Goal: Subscribe to service/newsletter

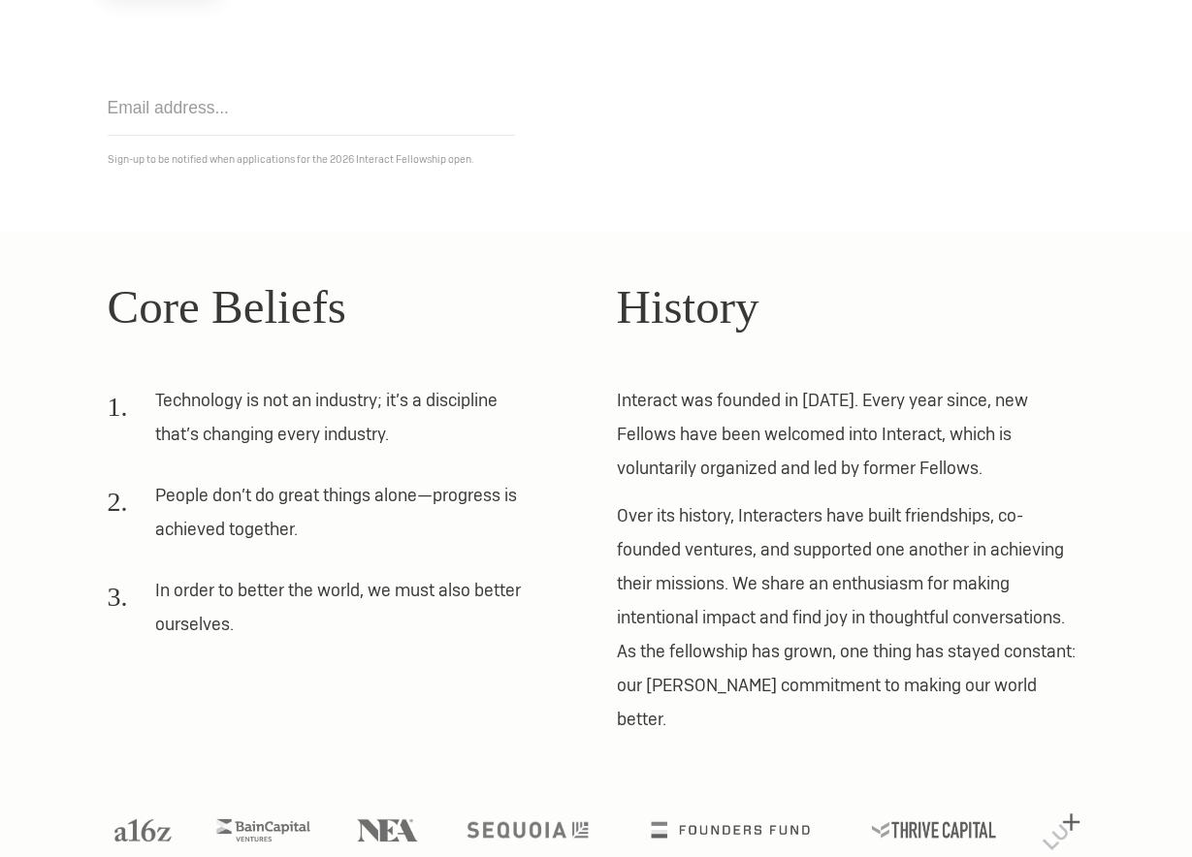
scroll to position [316, 0]
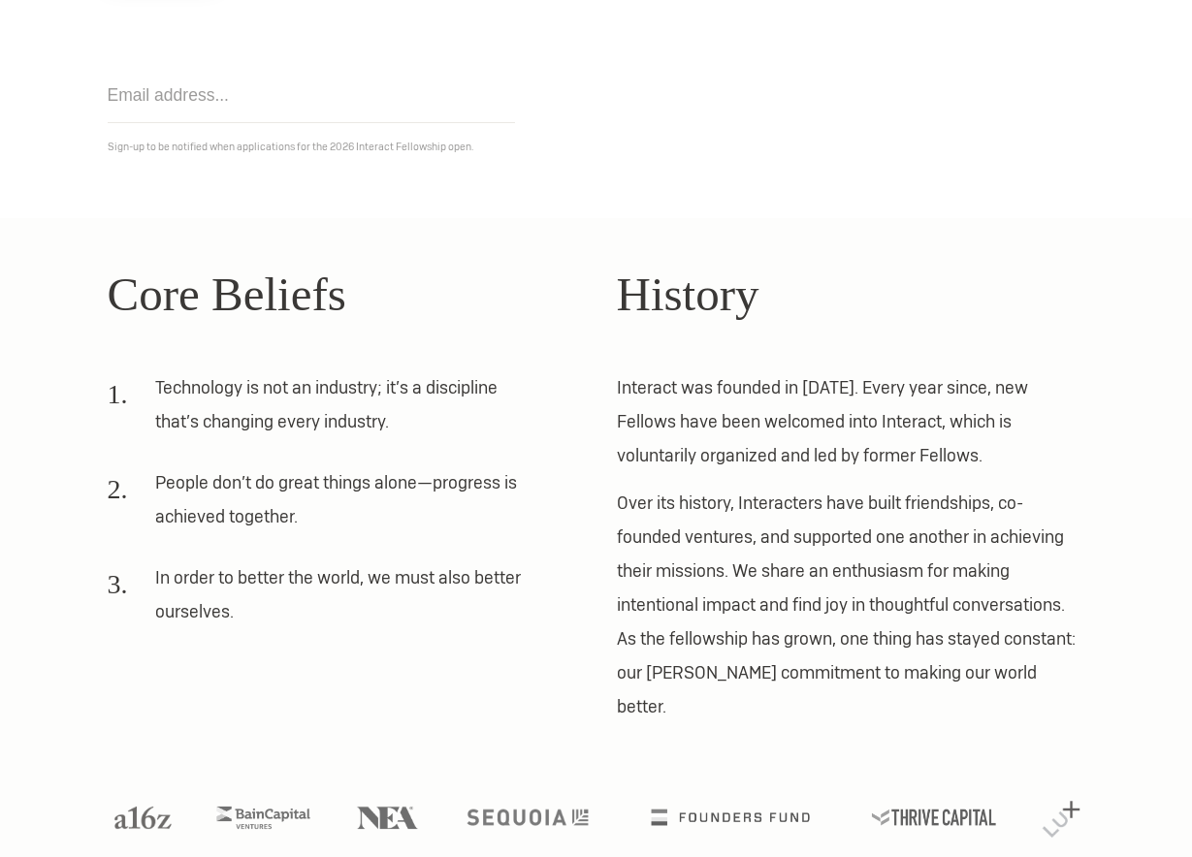
click at [607, 497] on div "Core Beliefs Technology is not an industry; it’s a discipline that’s changing e…" at bounding box center [596, 491] width 1018 height 465
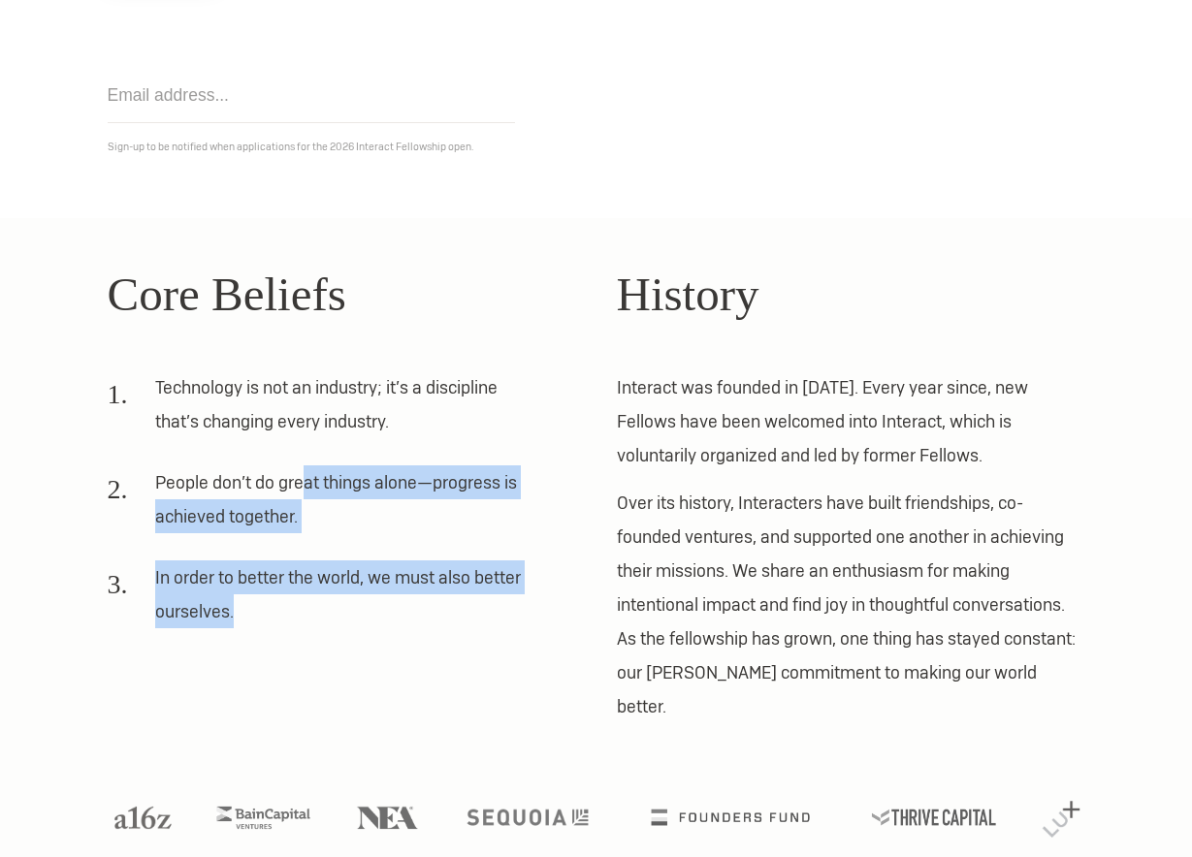
drag, startPoint x: 301, startPoint y: 479, endPoint x: 440, endPoint y: 601, distance: 185.6
click at [440, 600] on ol "Technology is not an industry; it’s a discipline that’s changing every industry…" at bounding box center [342, 506] width 468 height 272
click at [440, 601] on li "In order to better the world, we must also better ourselves." at bounding box center [322, 601] width 428 height 81
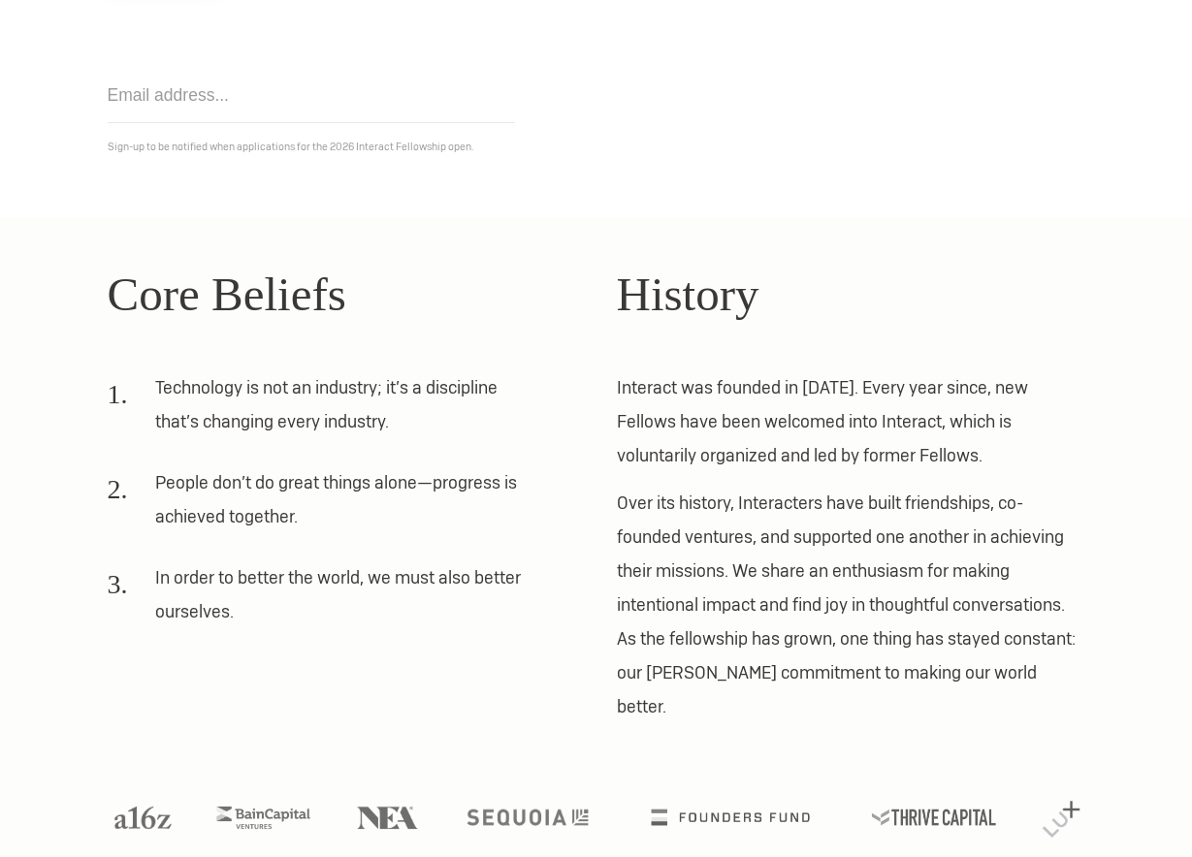
click at [693, 548] on p "Over its history, Interacters have built friendships, co-founded ventures, and …" at bounding box center [851, 605] width 468 height 238
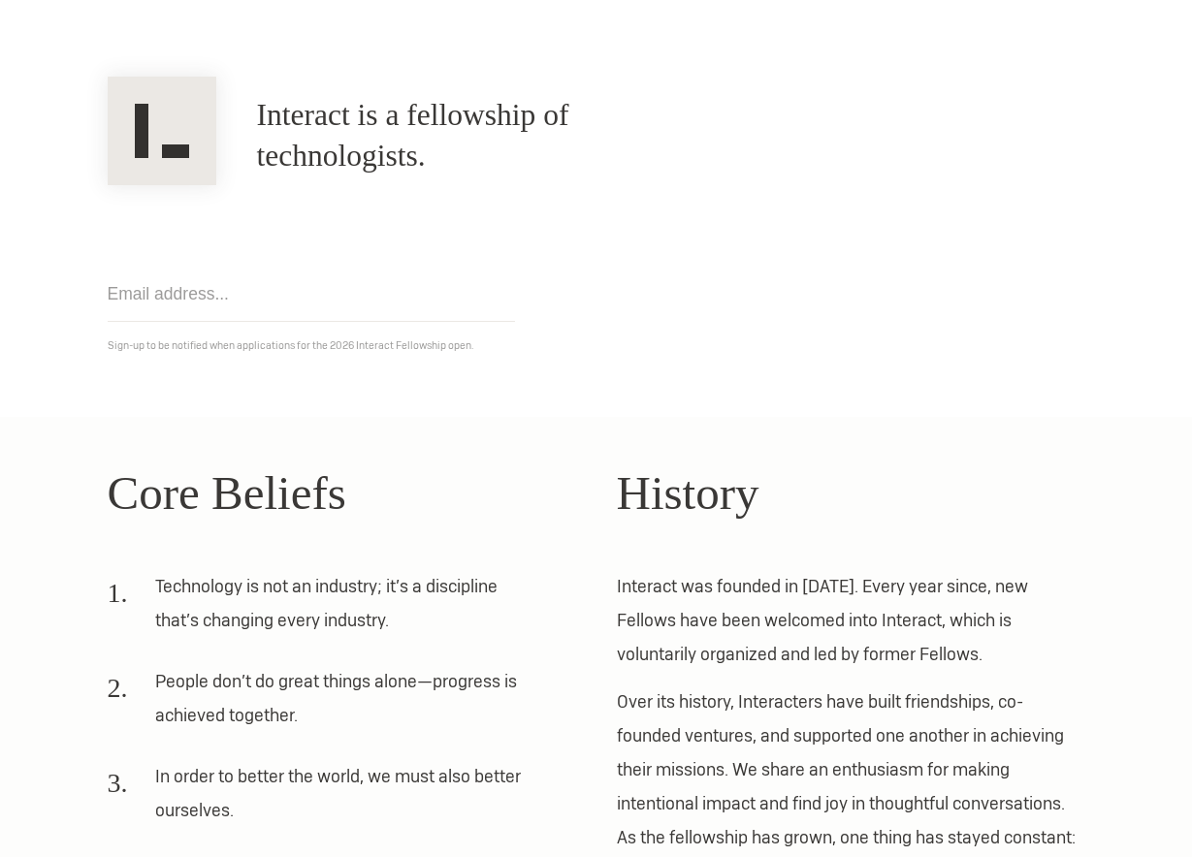
scroll to position [17, 0]
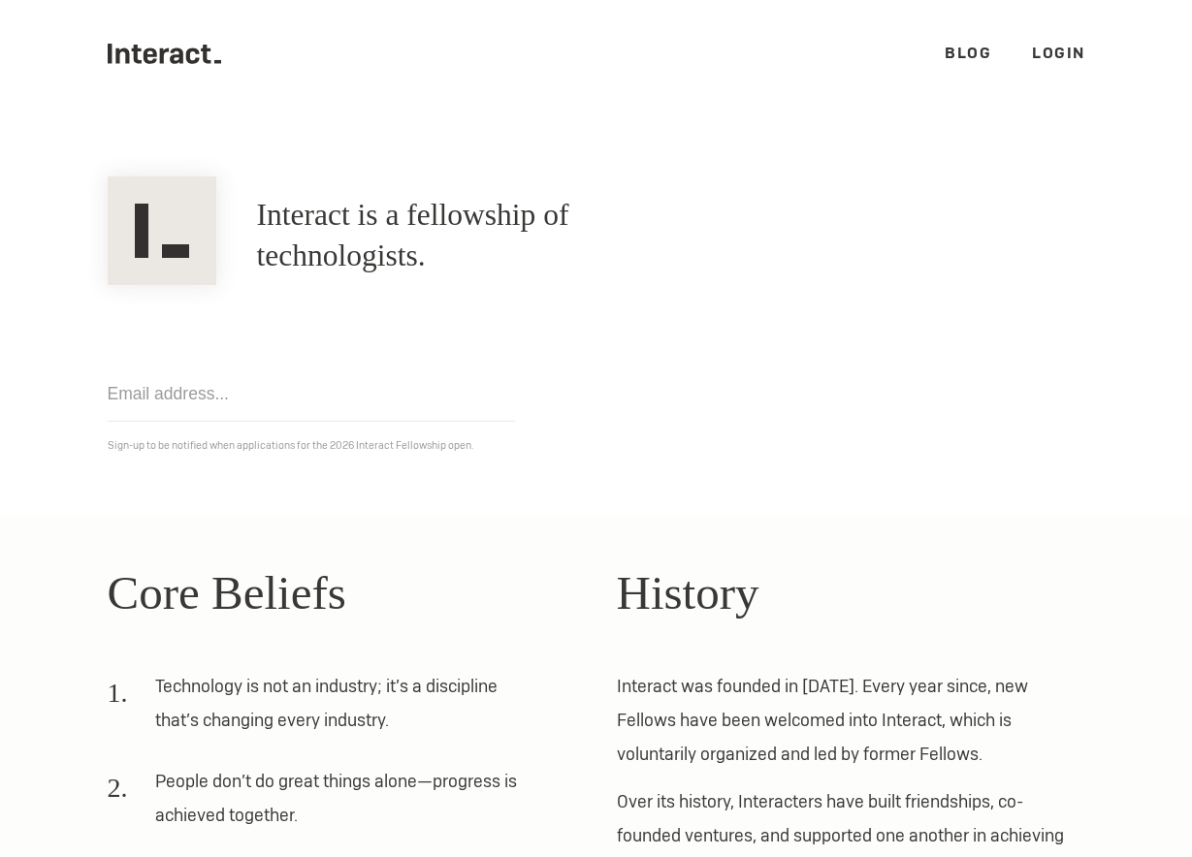
click at [265, 399] on input "email" at bounding box center [311, 394] width 407 height 55
type input "nazli@"
type input "[EMAIL_ADDRESS][DOMAIN_NAME]"
click input "Get notified" at bounding box center [0, 0] width 0 height 0
